Goal: Task Accomplishment & Management: Use online tool/utility

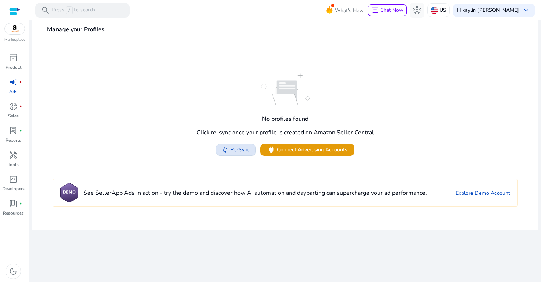
click at [239, 150] on span "Re-Sync" at bounding box center [241, 150] width 20 height 8
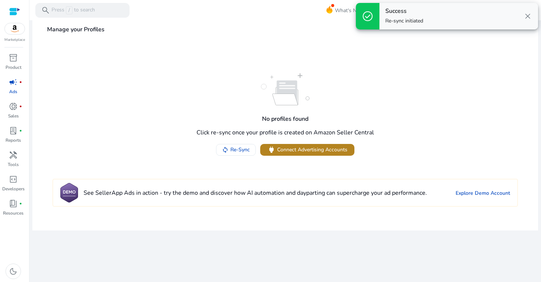
click at [303, 151] on span "Connect Advertising Accounts" at bounding box center [312, 150] width 70 height 8
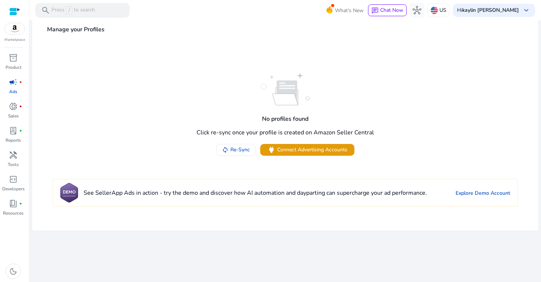
click at [18, 14] on div at bounding box center [14, 11] width 11 height 8
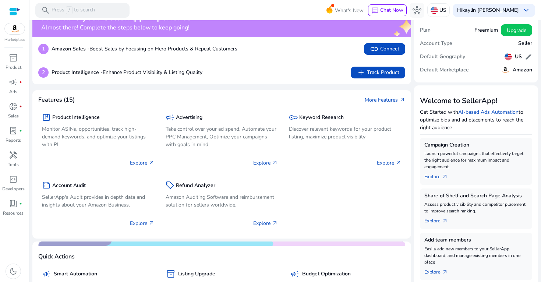
scroll to position [18, 0]
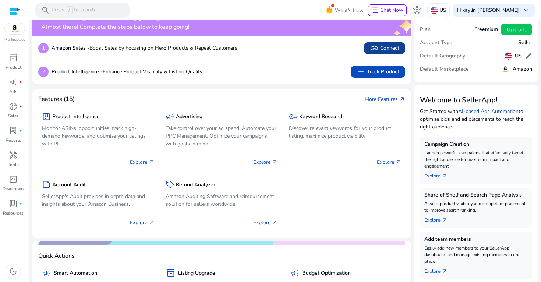
click at [370, 48] on span "link" at bounding box center [374, 48] width 9 height 9
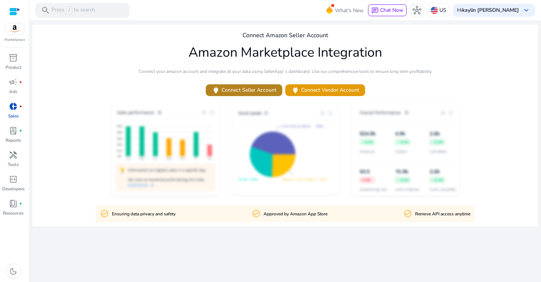
click at [246, 91] on span "power Connect Seller Account" at bounding box center [244, 90] width 65 height 8
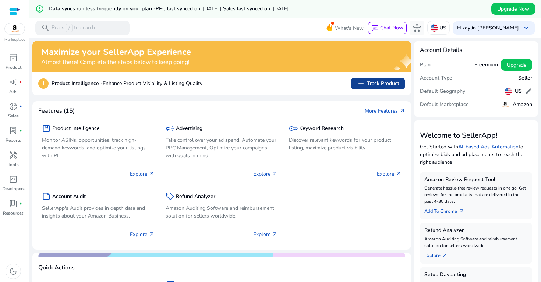
click at [372, 87] on span "add Track Product" at bounding box center [378, 83] width 43 height 9
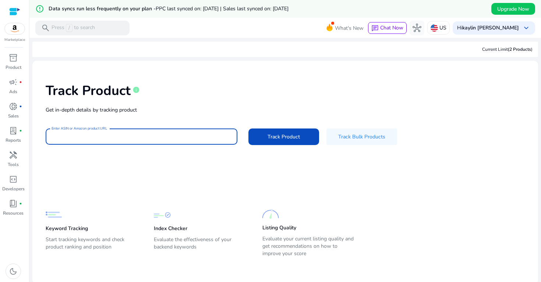
click at [171, 133] on input "Enter ASIN or Amazon product URL" at bounding box center [142, 137] width 180 height 8
paste input "**********"
type input "**********"
click at [283, 136] on button "Track Product" at bounding box center [284, 137] width 71 height 17
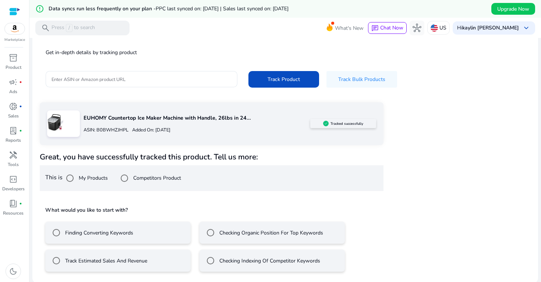
click at [134, 257] on label "Track Estimated Sales And Revenue" at bounding box center [106, 261] width 84 height 8
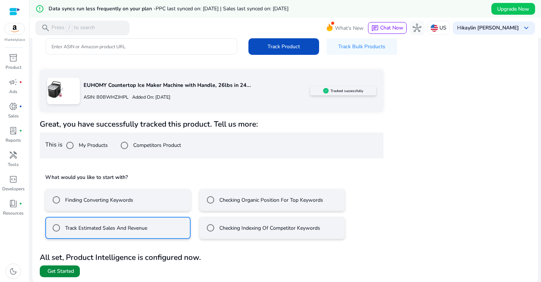
click at [74, 270] on span "Get Started" at bounding box center [60, 271] width 27 height 7
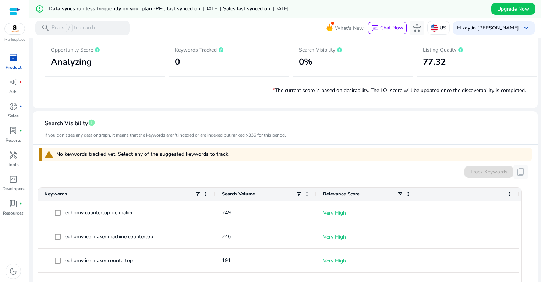
scroll to position [142, 0]
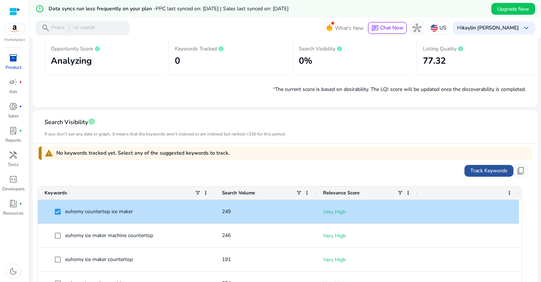
click at [479, 171] on span "Track Keywords" at bounding box center [489, 171] width 37 height 8
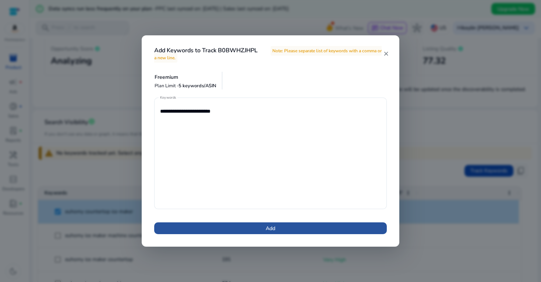
click at [336, 226] on span at bounding box center [270, 228] width 233 height 18
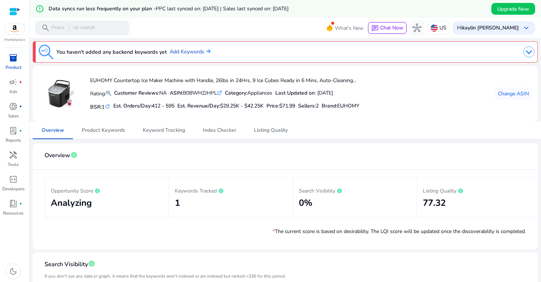
scroll to position [0, 0]
